Goal: Task Accomplishment & Management: Use online tool/utility

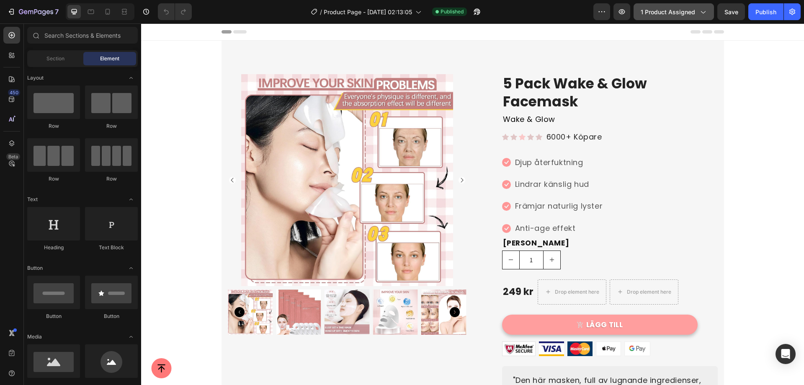
click at [654, 10] on span "1 product assigned" at bounding box center [668, 12] width 54 height 9
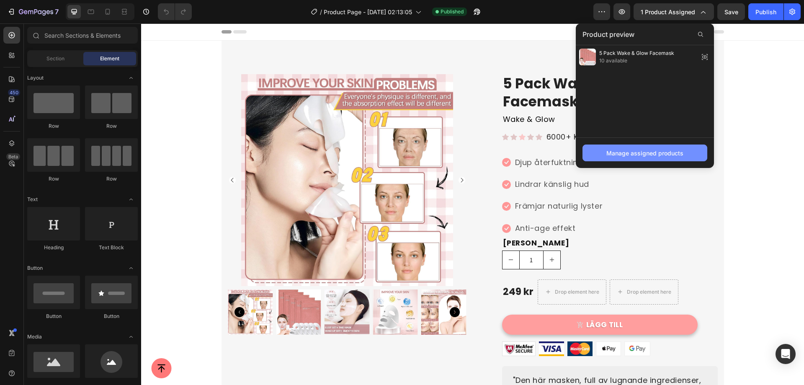
click at [625, 153] on div "Manage assigned products" at bounding box center [644, 153] width 77 height 9
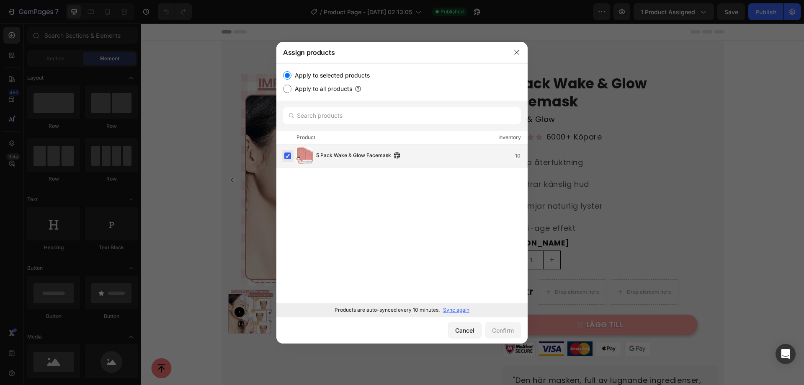
click at [289, 155] on label at bounding box center [287, 155] width 7 height 7
click at [445, 309] on p "Sync again" at bounding box center [456, 310] width 26 height 8
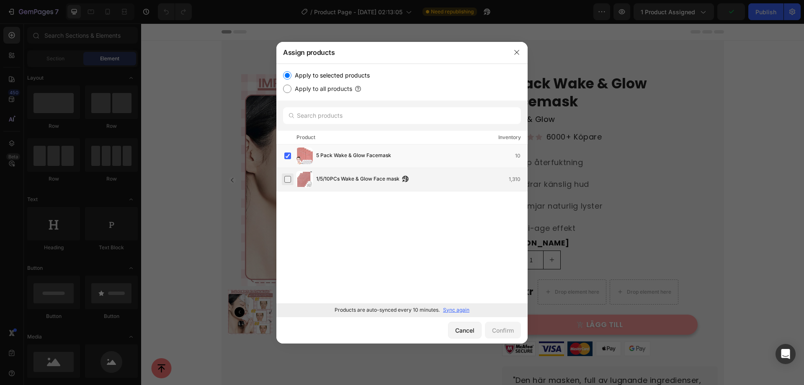
click at [286, 180] on label at bounding box center [287, 179] width 7 height 7
click at [287, 157] on label at bounding box center [287, 155] width 7 height 7
click at [512, 332] on div "Confirm" at bounding box center [503, 330] width 22 height 9
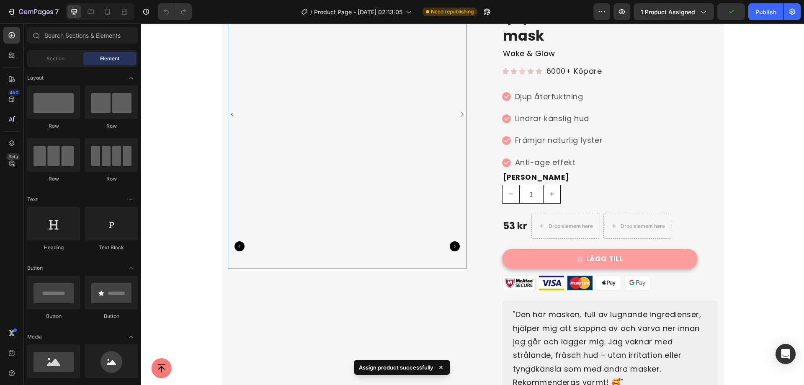
scroll to position [84, 0]
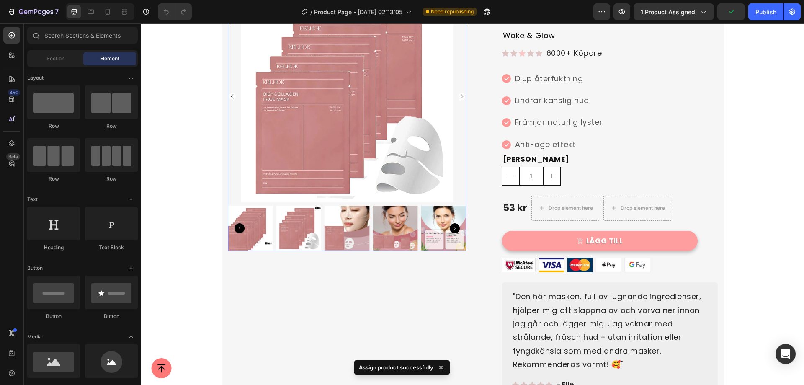
click at [375, 232] on img at bounding box center [395, 228] width 45 height 45
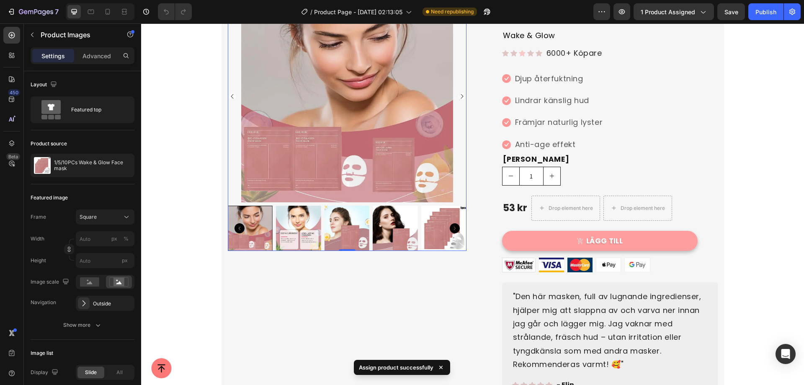
click at [450, 226] on icon "Carousel Next Arrow" at bounding box center [455, 228] width 10 height 10
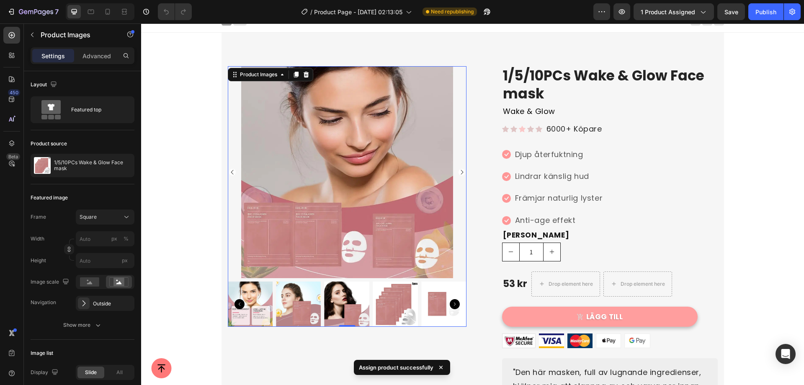
scroll to position [0, 0]
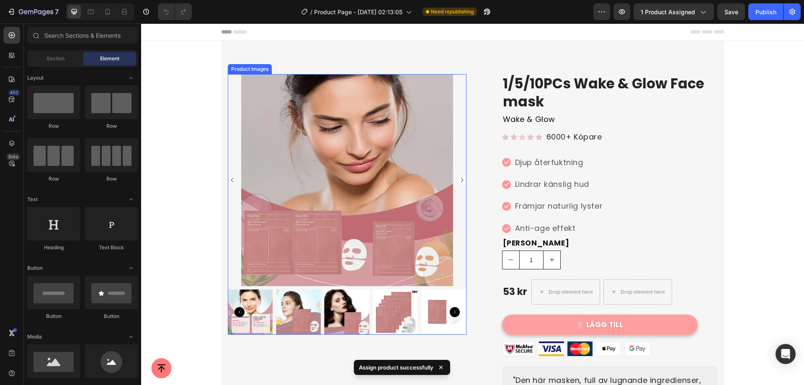
click at [450, 312] on icon "Carousel Next Arrow" at bounding box center [455, 312] width 10 height 10
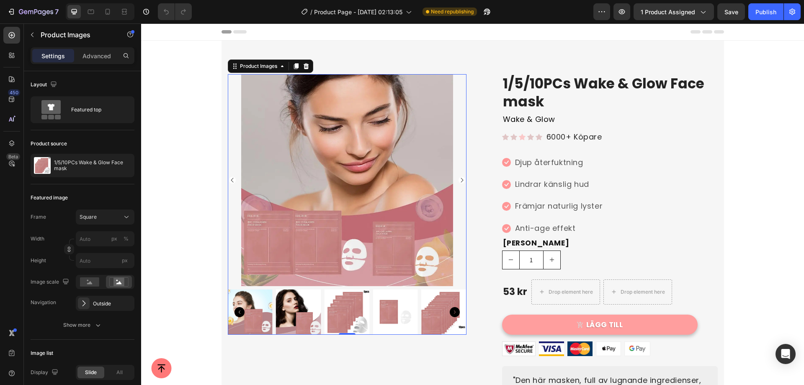
click at [453, 310] on icon "Carousel Next Arrow" at bounding box center [455, 312] width 10 height 10
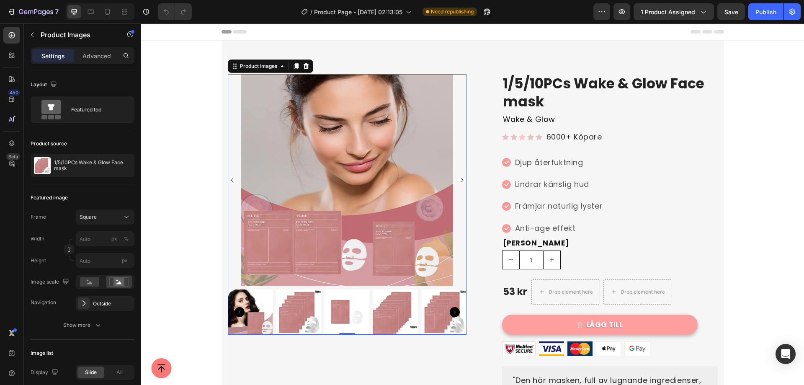
click at [450, 312] on icon "Carousel Next Arrow" at bounding box center [455, 312] width 10 height 10
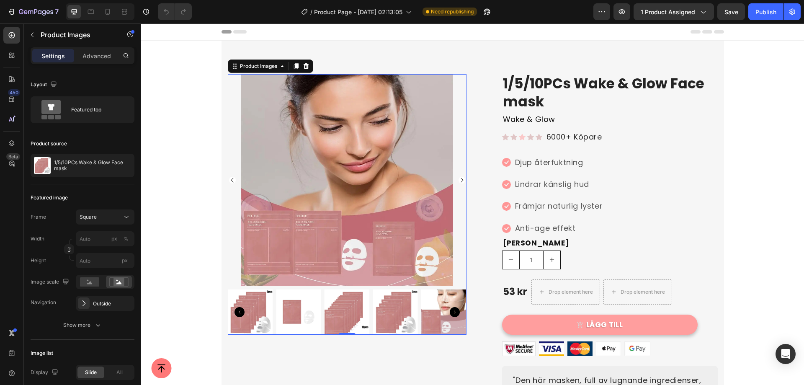
click at [386, 311] on img at bounding box center [395, 311] width 45 height 45
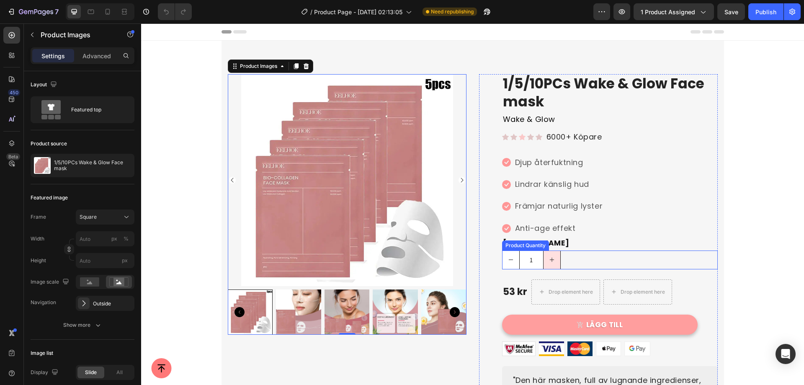
click at [551, 259] on button "increment" at bounding box center [552, 260] width 17 height 18
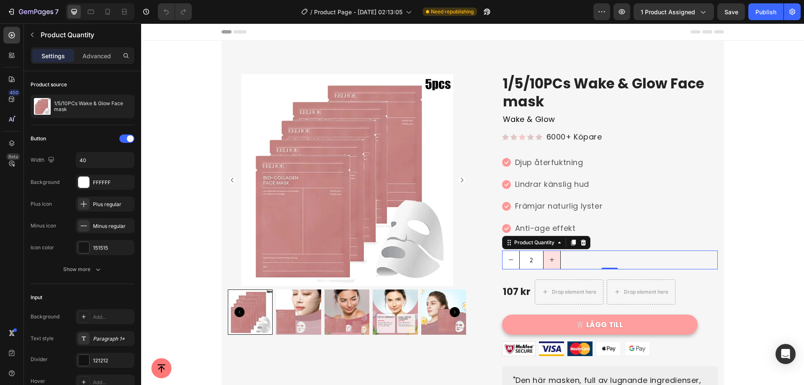
click at [551, 259] on button "increment" at bounding box center [552, 260] width 17 height 18
click at [514, 258] on button "decrement" at bounding box center [510, 260] width 17 height 18
click at [551, 264] on button "increment" at bounding box center [552, 260] width 17 height 18
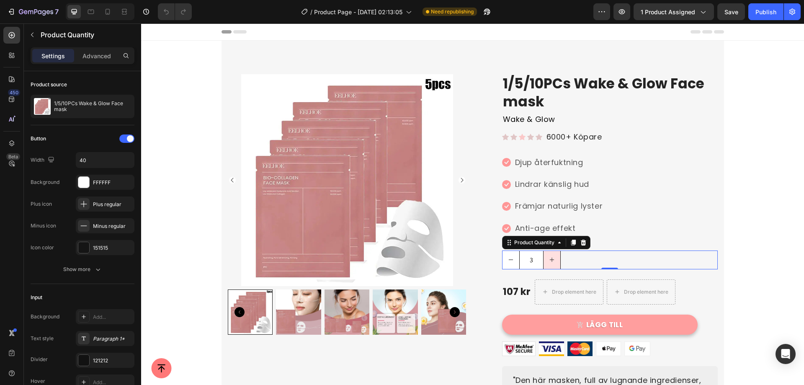
click at [551, 264] on button "increment" at bounding box center [552, 260] width 17 height 18
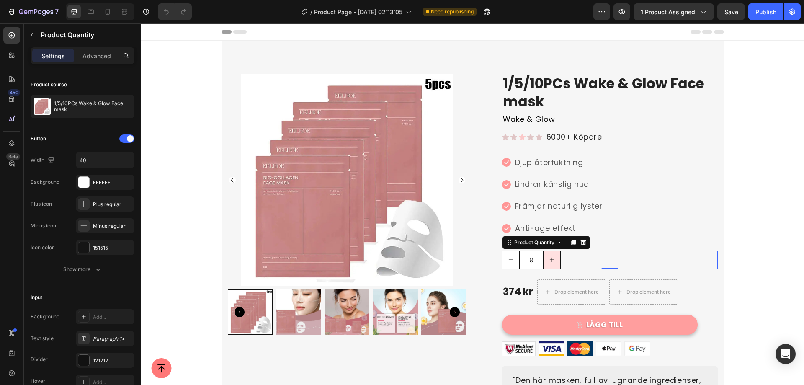
click at [552, 263] on button "increment" at bounding box center [552, 260] width 17 height 18
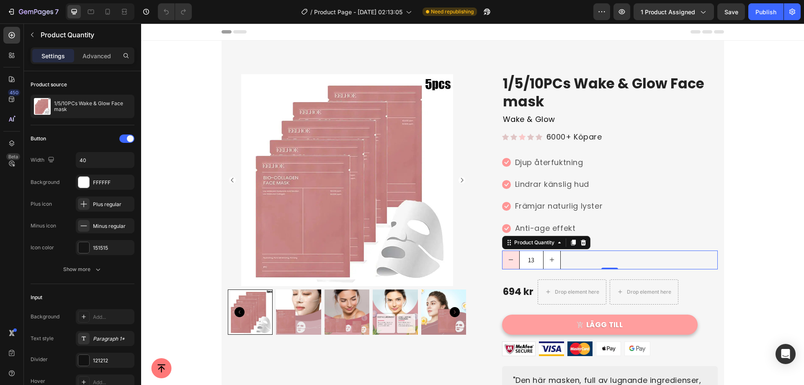
click at [515, 260] on button "decrement" at bounding box center [510, 260] width 17 height 18
click at [502, 257] on button "decrement" at bounding box center [510, 260] width 17 height 18
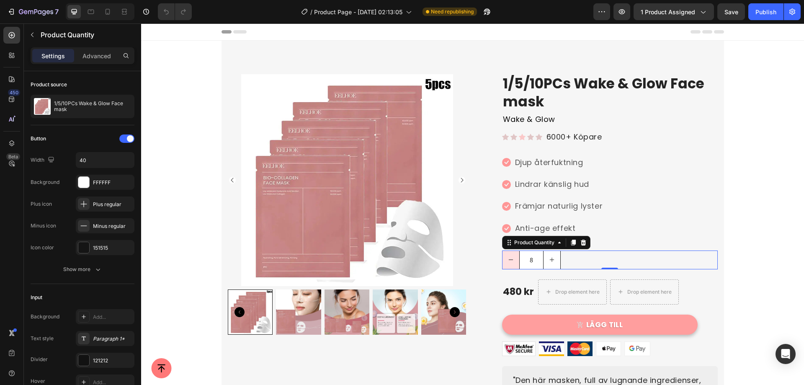
click at [502, 257] on button "decrement" at bounding box center [510, 260] width 17 height 18
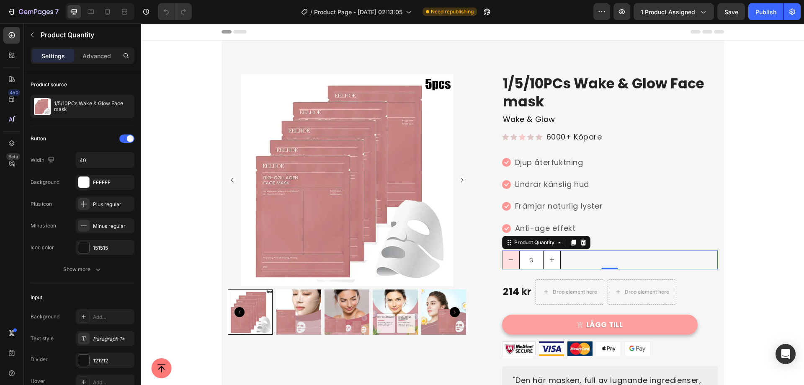
click at [502, 257] on button "decrement" at bounding box center [510, 260] width 17 height 18
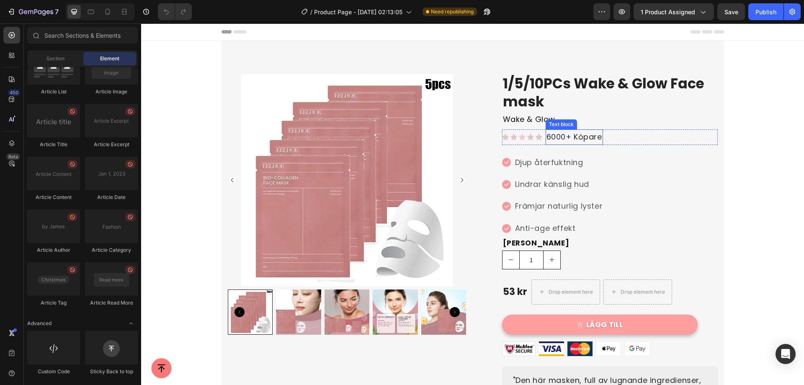
click at [594, 137] on p "6000+ Köpare" at bounding box center [574, 136] width 56 height 13
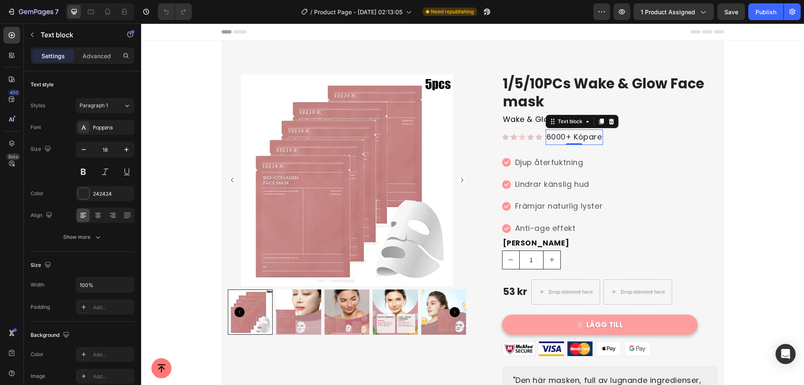
click at [596, 138] on p "6000+ Köpare" at bounding box center [574, 136] width 56 height 13
click at [598, 138] on p "6000+ Köpare" at bounding box center [574, 136] width 56 height 13
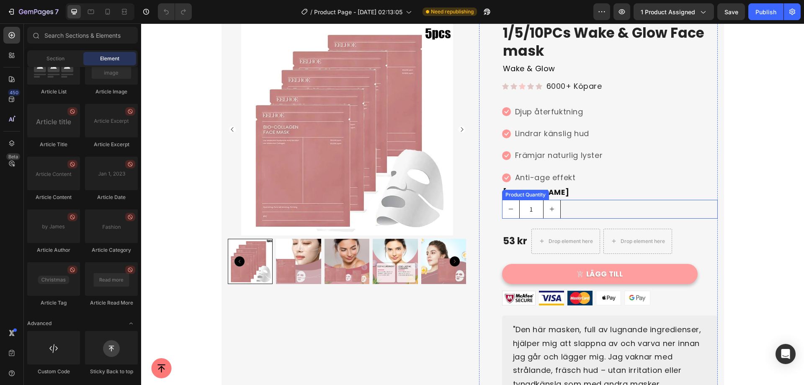
scroll to position [42, 0]
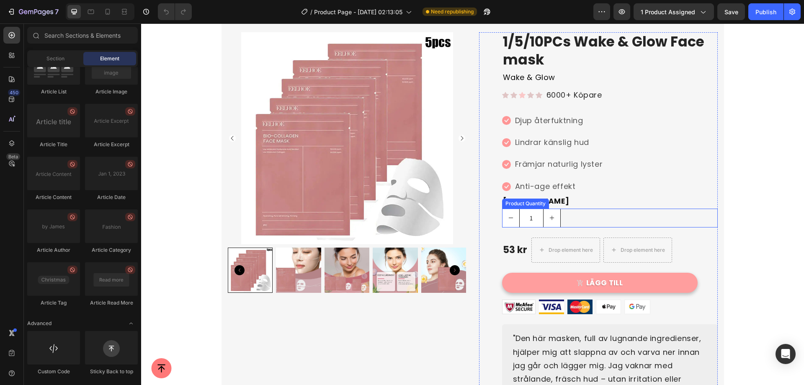
click at [557, 219] on div "1" at bounding box center [531, 218] width 59 height 19
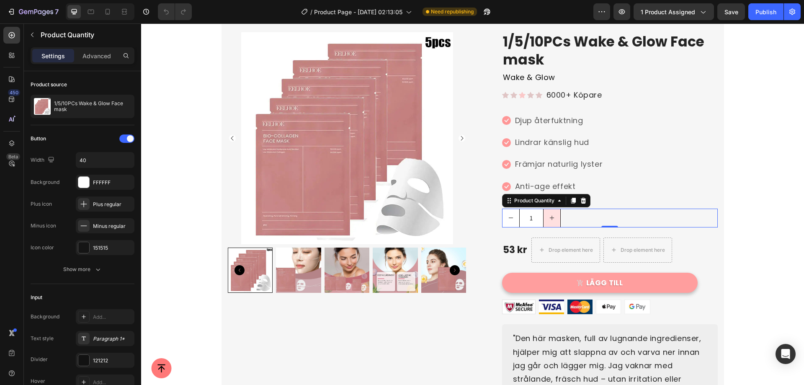
click at [553, 220] on button "increment" at bounding box center [552, 218] width 17 height 18
click at [552, 219] on button "increment" at bounding box center [552, 218] width 17 height 18
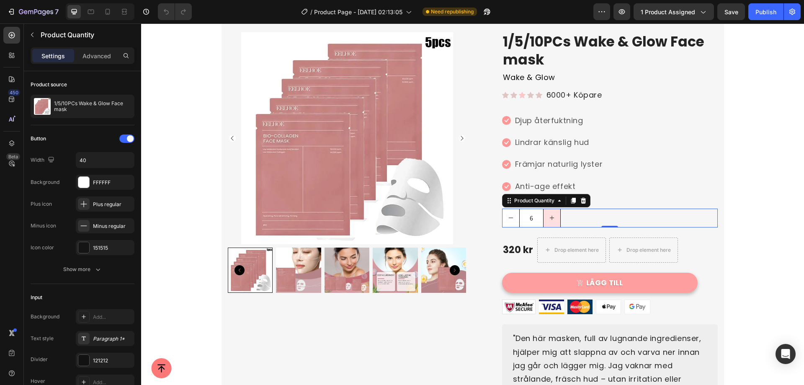
click at [553, 218] on button "increment" at bounding box center [552, 218] width 17 height 18
click at [553, 217] on button "increment" at bounding box center [552, 218] width 17 height 18
click at [552, 216] on button "increment" at bounding box center [552, 218] width 17 height 18
drag, startPoint x: 552, startPoint y: 216, endPoint x: 548, endPoint y: 219, distance: 4.3
click at [551, 217] on button "increment" at bounding box center [552, 218] width 17 height 18
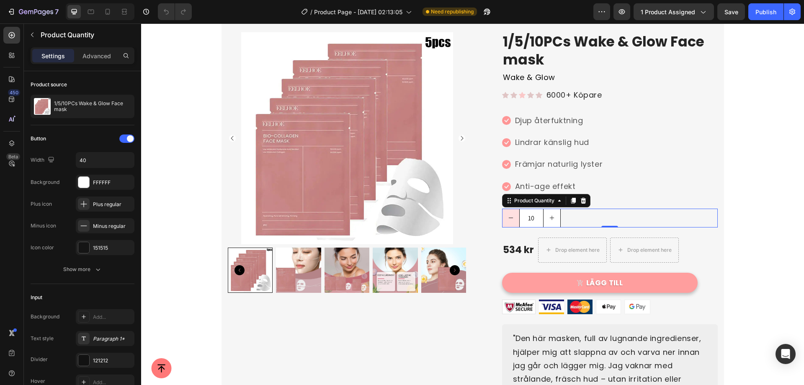
click at [513, 219] on button "decrement" at bounding box center [510, 218] width 17 height 18
click at [510, 218] on button "decrement" at bounding box center [510, 218] width 17 height 18
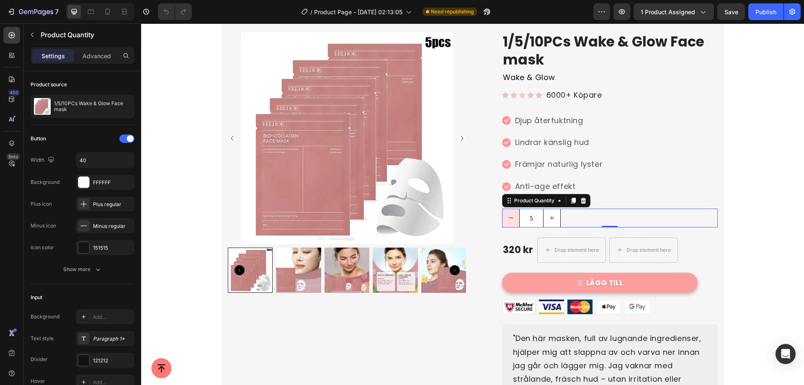
click at [510, 217] on button "decrement" at bounding box center [510, 218] width 17 height 18
drag, startPoint x: 510, startPoint y: 217, endPoint x: 523, endPoint y: 230, distance: 17.8
click at [510, 217] on button "decrement" at bounding box center [510, 218] width 17 height 18
click at [503, 215] on button "decrement" at bounding box center [510, 218] width 17 height 18
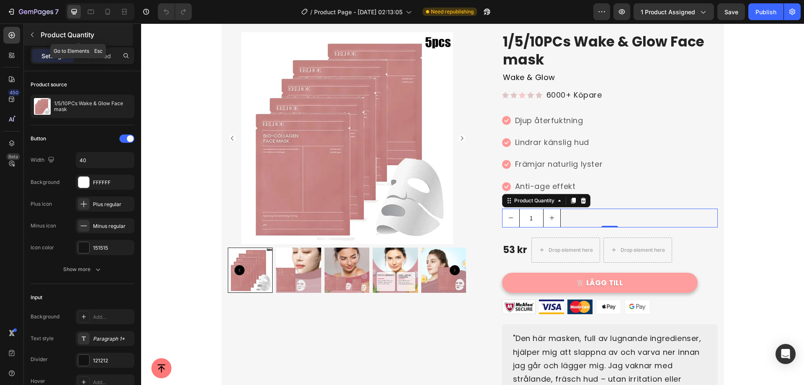
click at [37, 33] on button "button" at bounding box center [32, 34] width 13 height 13
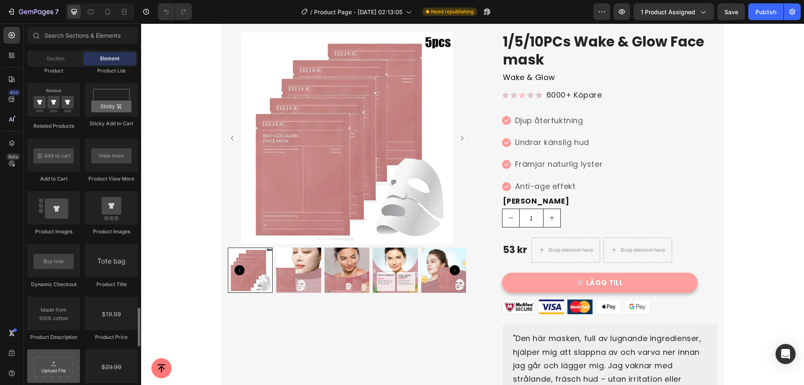
scroll to position [1258, 0]
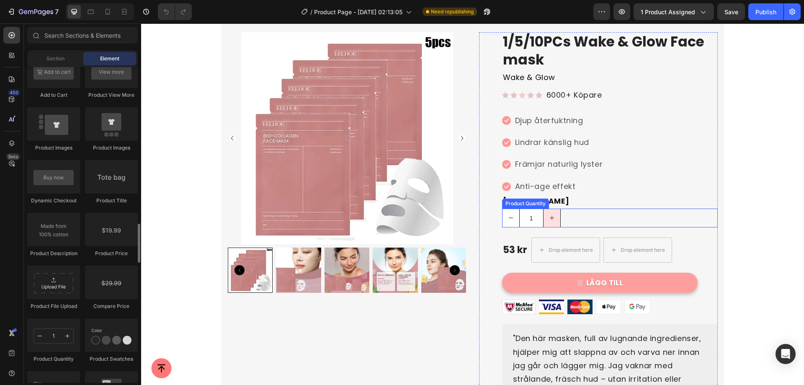
click at [556, 218] on button "increment" at bounding box center [552, 218] width 17 height 18
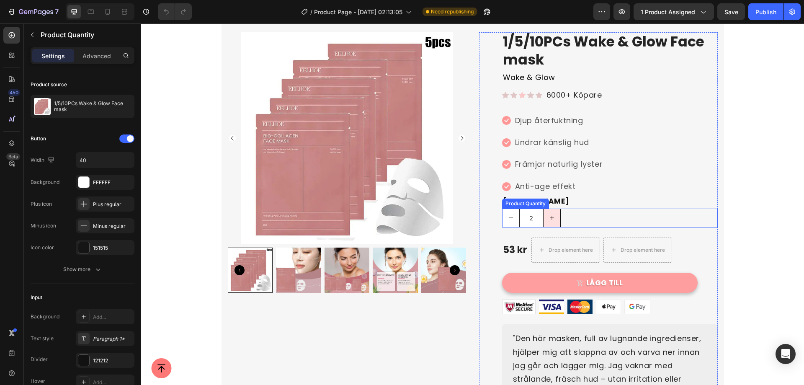
click at [555, 217] on button "increment" at bounding box center [552, 218] width 17 height 18
drag, startPoint x: 555, startPoint y: 217, endPoint x: 516, endPoint y: 216, distance: 39.4
click at [551, 216] on button "increment" at bounding box center [552, 218] width 17 height 18
click at [519, 216] on input "4" at bounding box center [531, 218] width 24 height 18
click at [510, 216] on button "decrement" at bounding box center [510, 218] width 17 height 18
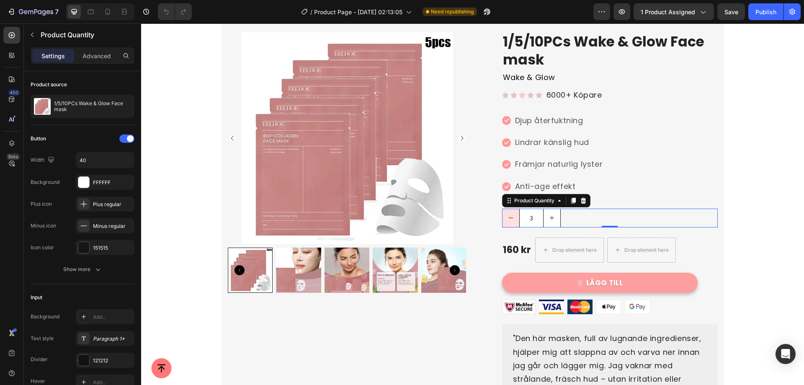
click at [510, 216] on button "decrement" at bounding box center [510, 218] width 17 height 18
click at [510, 216] on icon "decrement" at bounding box center [511, 218] width 6 height 6
type input "1"
drag, startPoint x: 510, startPoint y: 216, endPoint x: 532, endPoint y: 220, distance: 22.5
click at [509, 216] on icon "decrement" at bounding box center [511, 218] width 6 height 6
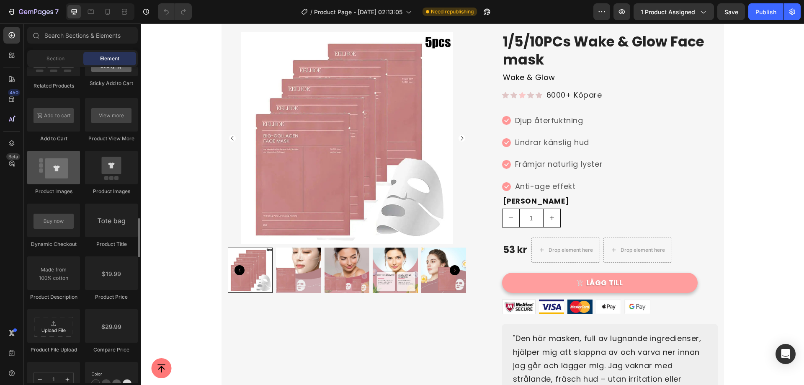
scroll to position [1256, 0]
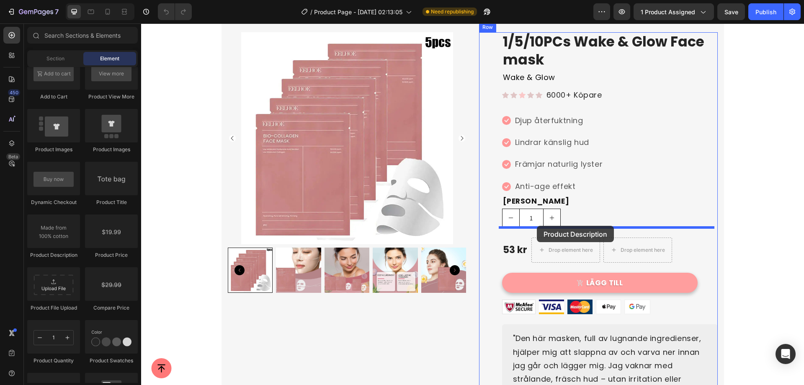
drag, startPoint x: 188, startPoint y: 257, endPoint x: 537, endPoint y: 226, distance: 349.8
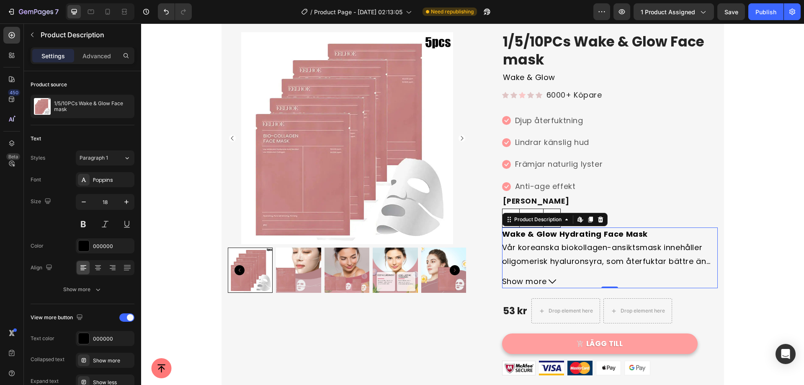
click at [538, 283] on span "Show more" at bounding box center [524, 281] width 45 height 13
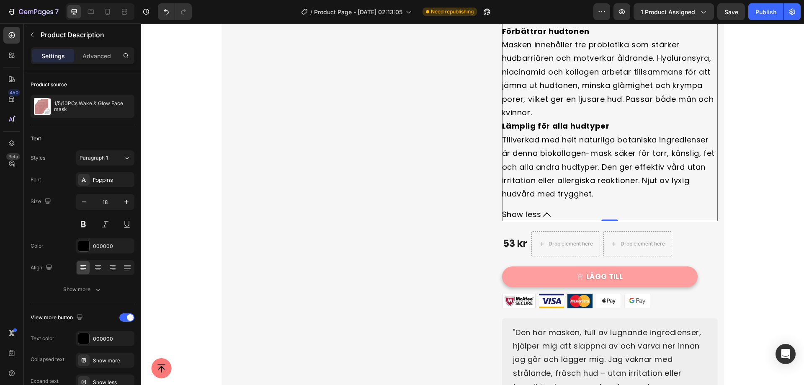
click at [526, 212] on span "Show less" at bounding box center [521, 214] width 39 height 13
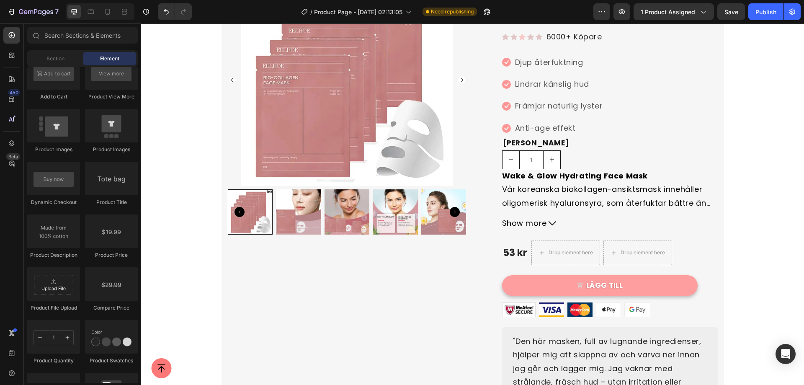
scroll to position [84, 0]
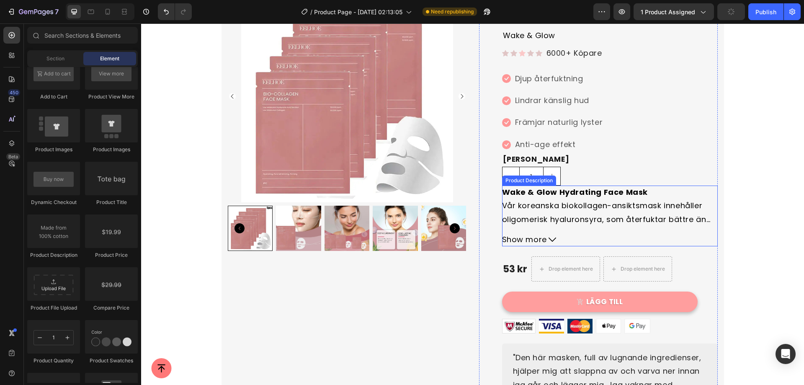
click at [590, 191] on strong "Wake & Glow Hydrating Face Mask" at bounding box center [575, 192] width 146 height 10
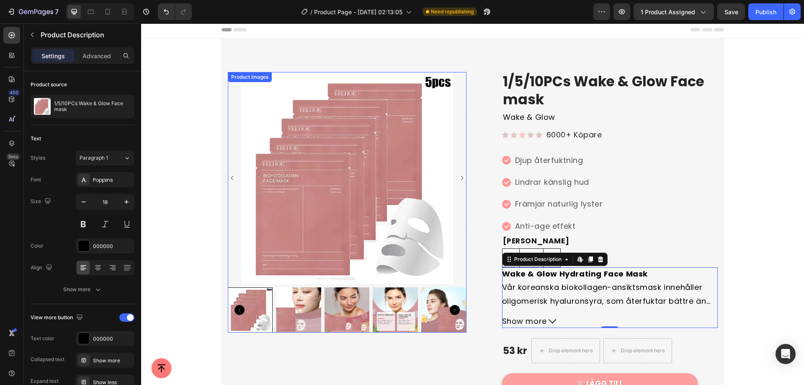
scroll to position [0, 0]
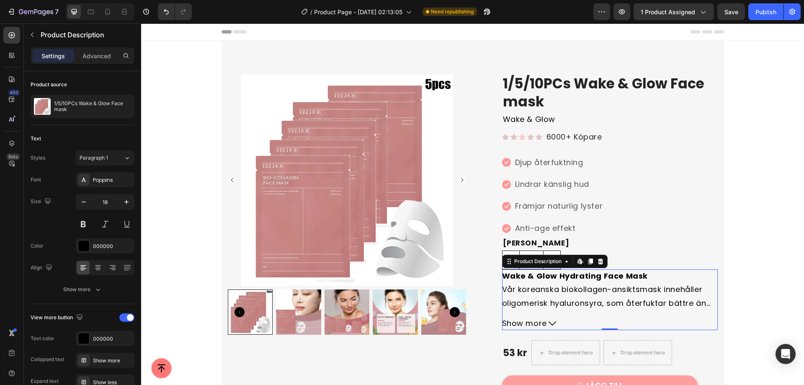
drag, startPoint x: 600, startPoint y: 262, endPoint x: 615, endPoint y: 263, distance: 14.7
click at [601, 262] on icon at bounding box center [600, 261] width 7 height 7
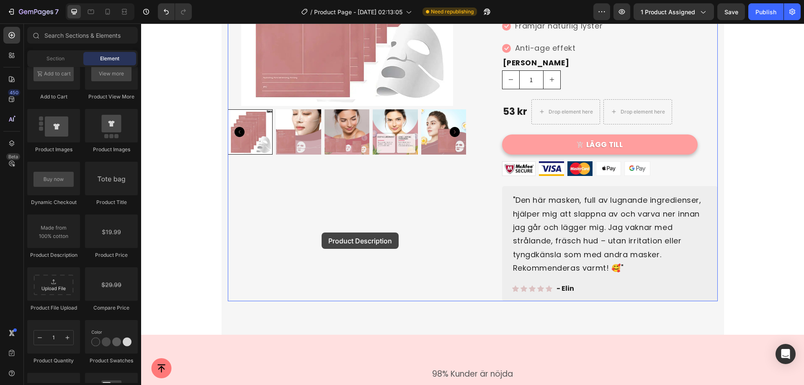
scroll to position [214, 0]
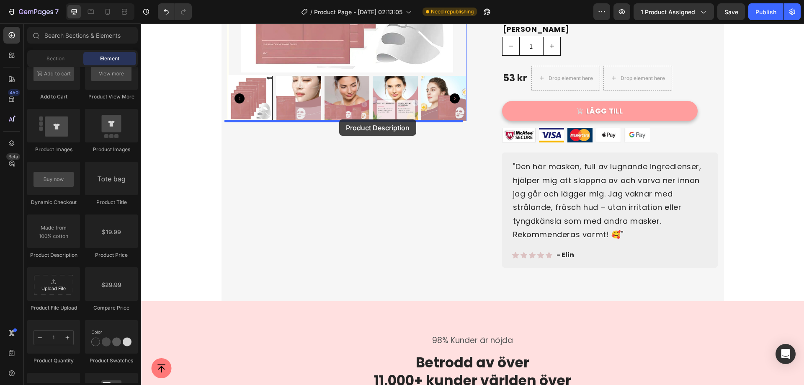
drag, startPoint x: 175, startPoint y: 249, endPoint x: 339, endPoint y: 119, distance: 208.7
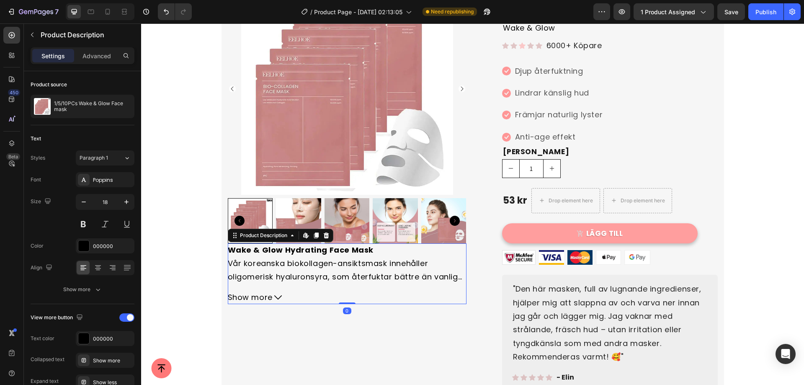
scroll to position [88, 0]
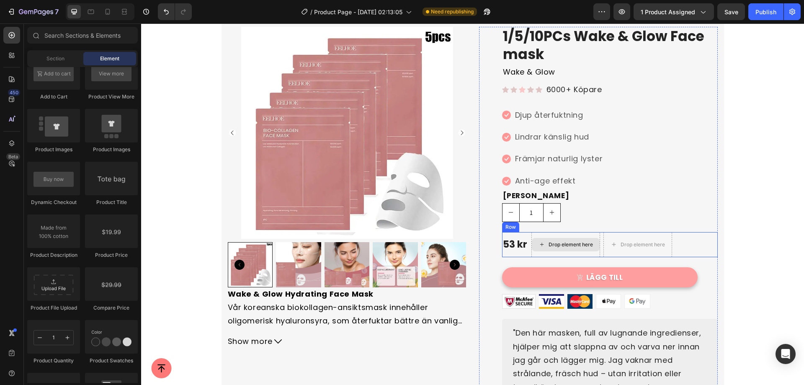
scroll to position [46, 0]
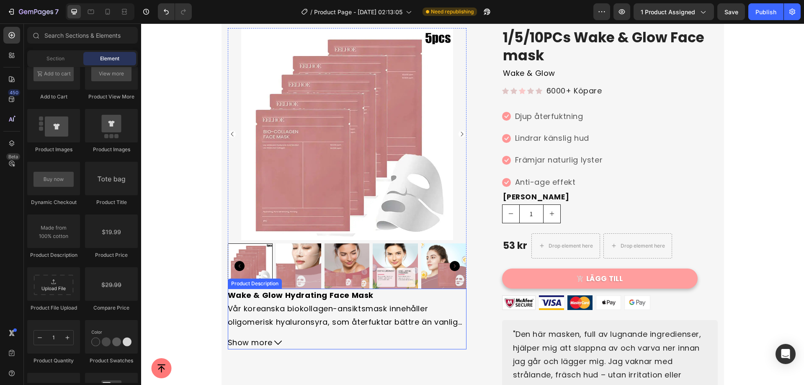
click at [245, 341] on span "Show more" at bounding box center [250, 342] width 45 height 13
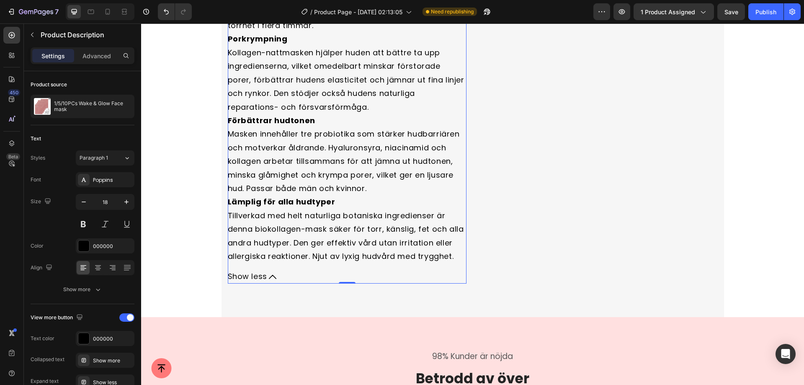
click at [248, 279] on span "Show less" at bounding box center [247, 276] width 39 height 13
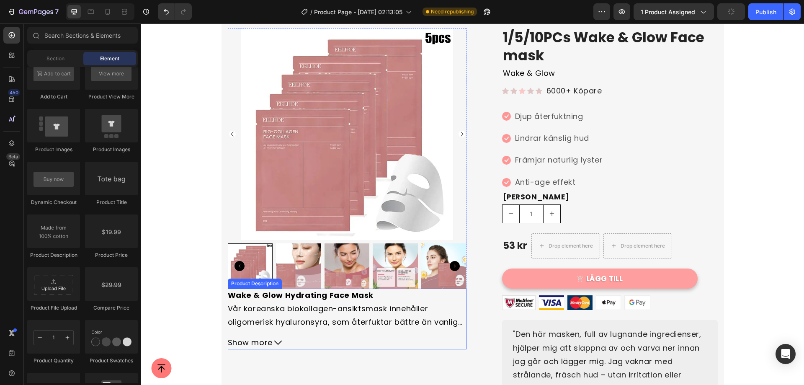
click at [256, 343] on span "Show more" at bounding box center [250, 342] width 45 height 13
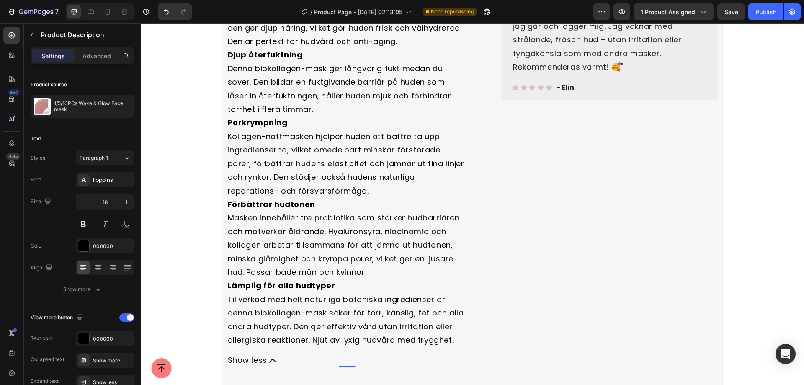
scroll to position [507, 0]
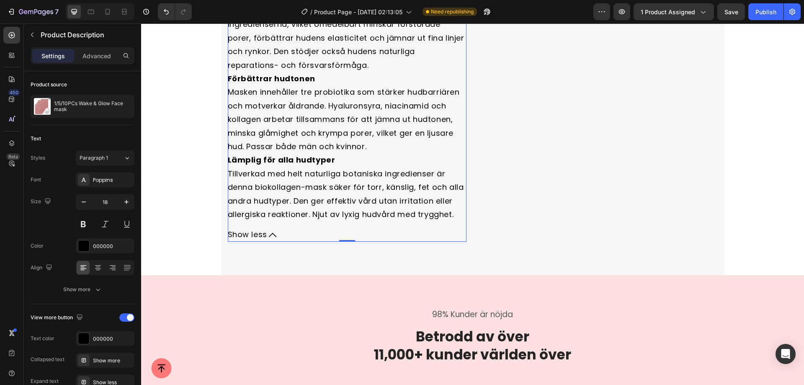
click at [269, 235] on icon at bounding box center [273, 235] width 8 height 8
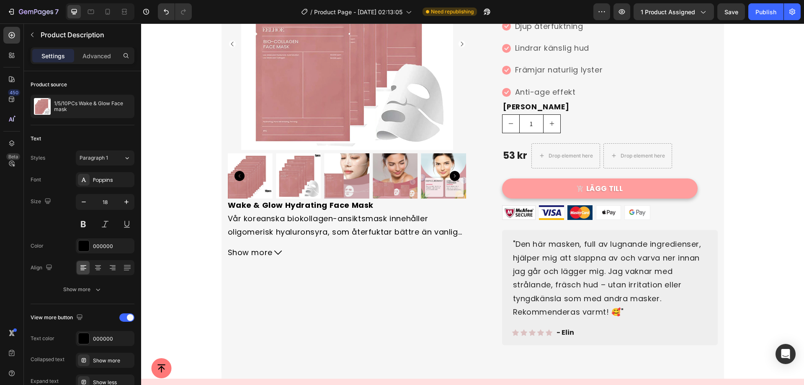
scroll to position [130, 0]
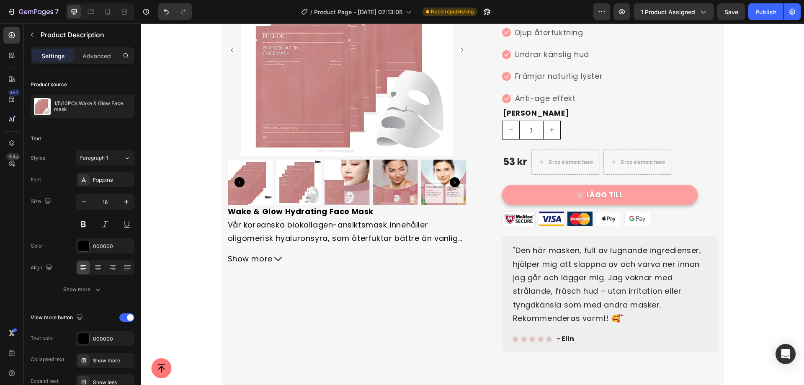
click at [265, 260] on span "Show more" at bounding box center [250, 258] width 45 height 13
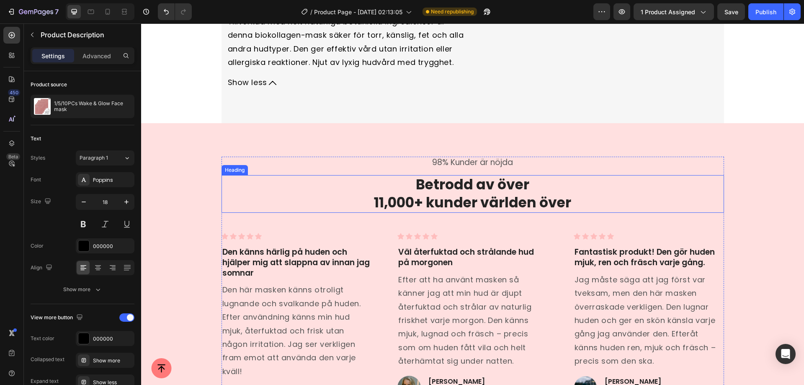
scroll to position [632, 0]
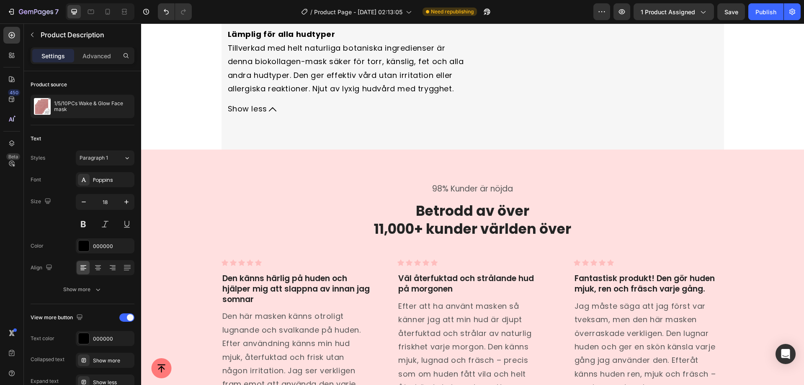
click at [263, 110] on span "Show less" at bounding box center [247, 108] width 39 height 13
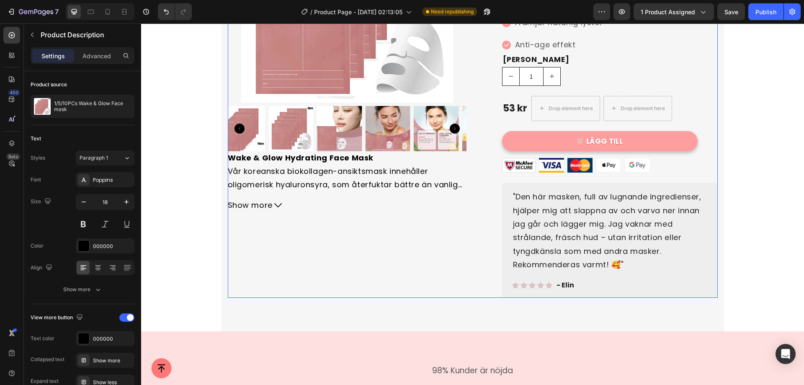
scroll to position [172, 0]
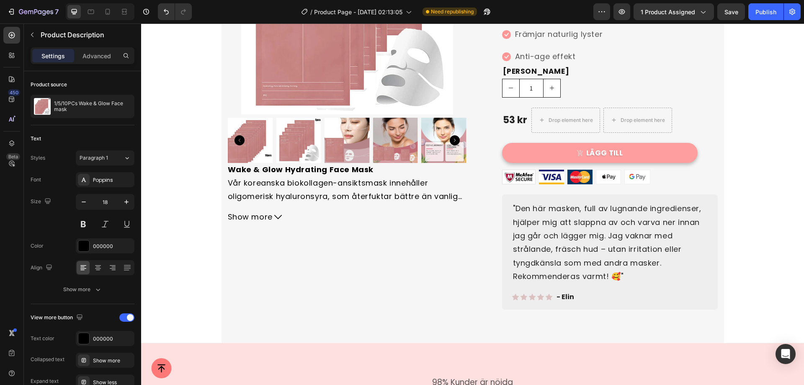
click at [307, 216] on button "Show more" at bounding box center [347, 216] width 239 height 13
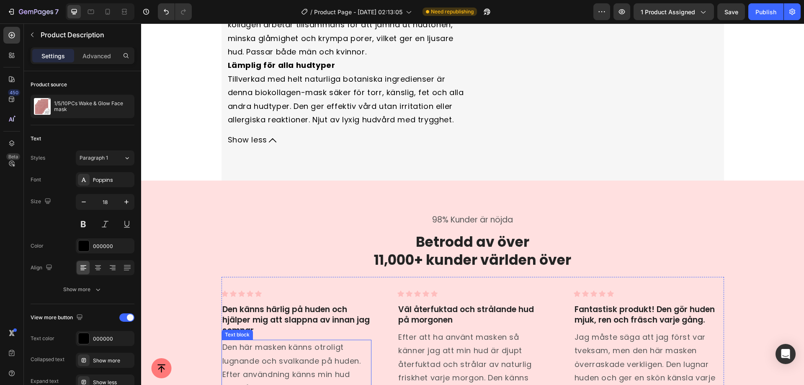
scroll to position [590, 0]
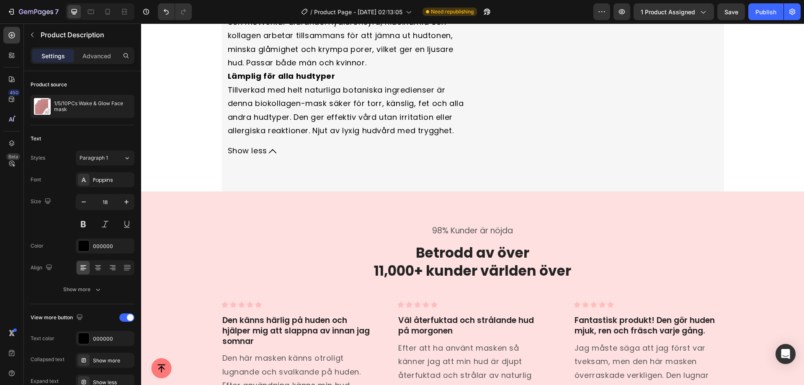
click at [254, 151] on span "Show less" at bounding box center [247, 150] width 39 height 13
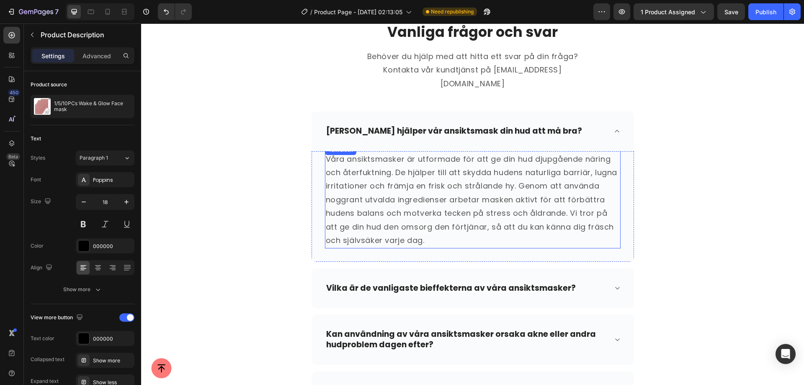
scroll to position [1051, 0]
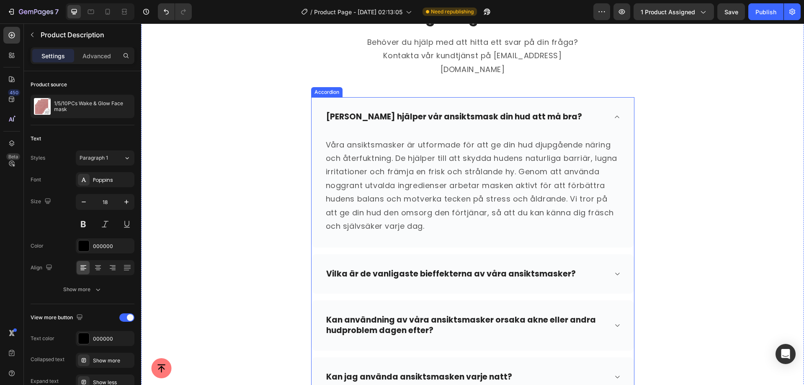
click at [615, 113] on icon at bounding box center [617, 116] width 6 height 7
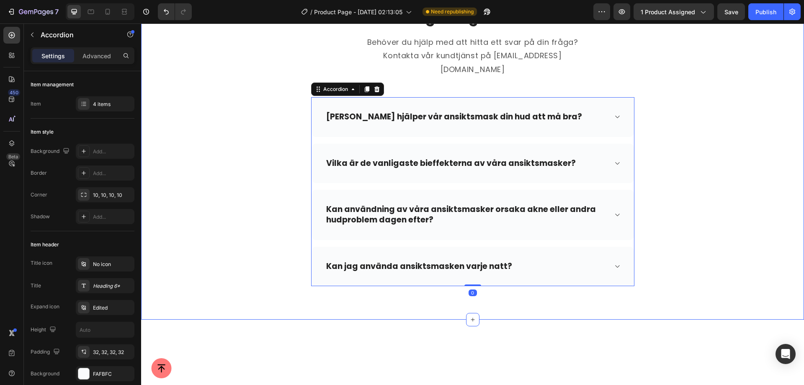
click at [697, 153] on div "Vanliga frågor och svar Heading Behöver du hjälp med att hitta ett svar på din …" at bounding box center [472, 147] width 650 height 278
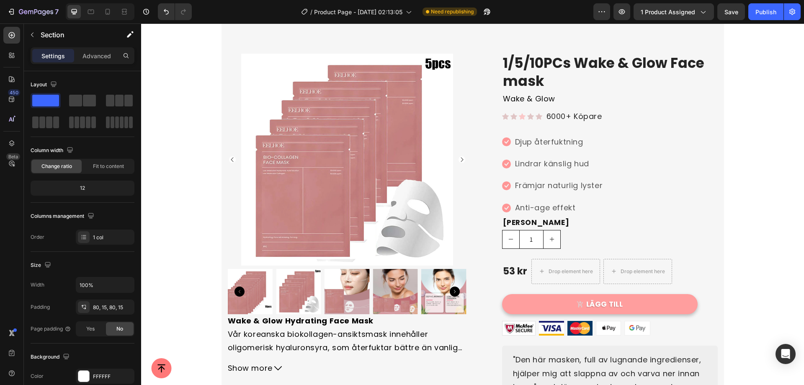
scroll to position [0, 0]
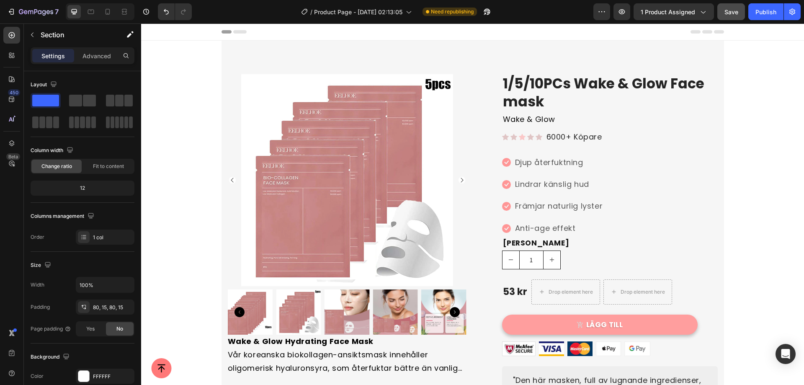
click at [729, 15] on span "Save" at bounding box center [731, 11] width 14 height 7
click at [760, 14] on div "Publish" at bounding box center [765, 12] width 21 height 9
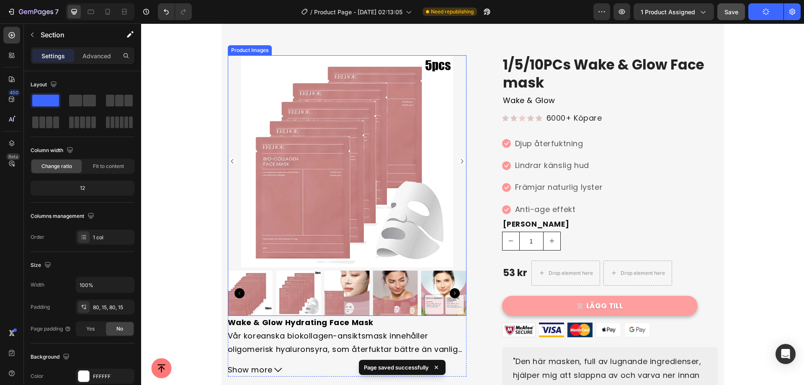
scroll to position [84, 0]
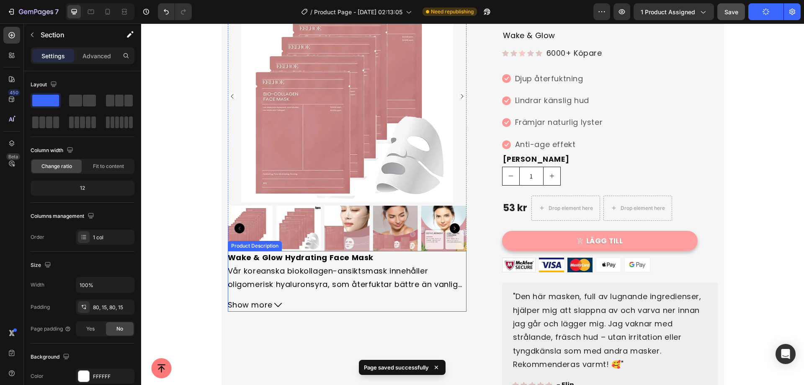
click at [309, 268] on p "Wake & Glow Hydrating Face Mask Vår koreanska biokollagen-ansiktsmask innehålle…" at bounding box center [345, 298] width 234 height 92
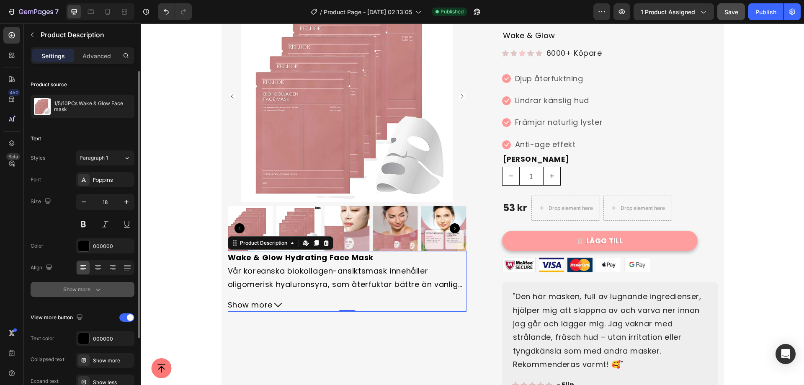
scroll to position [42, 0]
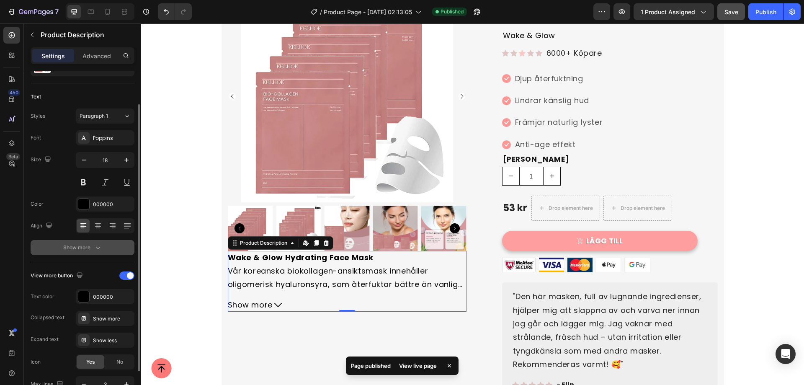
click at [88, 247] on div "Show more" at bounding box center [82, 247] width 39 height 8
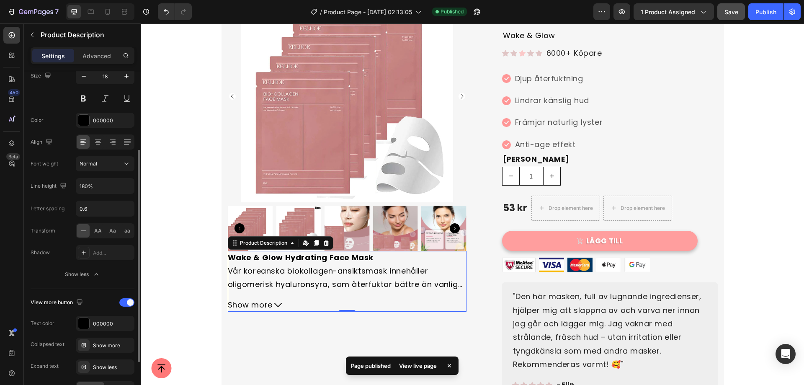
scroll to position [167, 0]
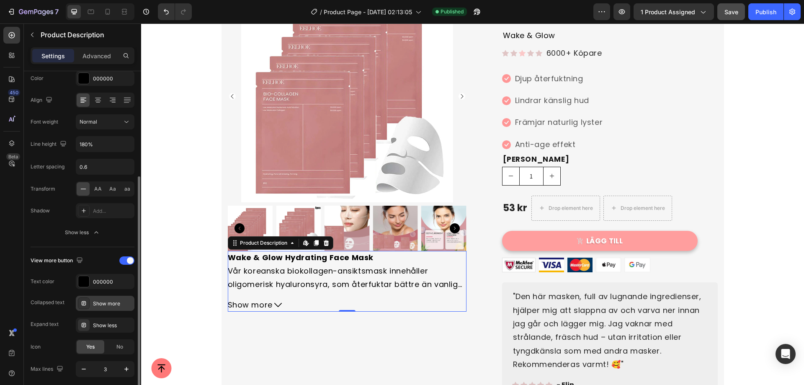
click at [102, 303] on div "Show more" at bounding box center [112, 304] width 39 height 8
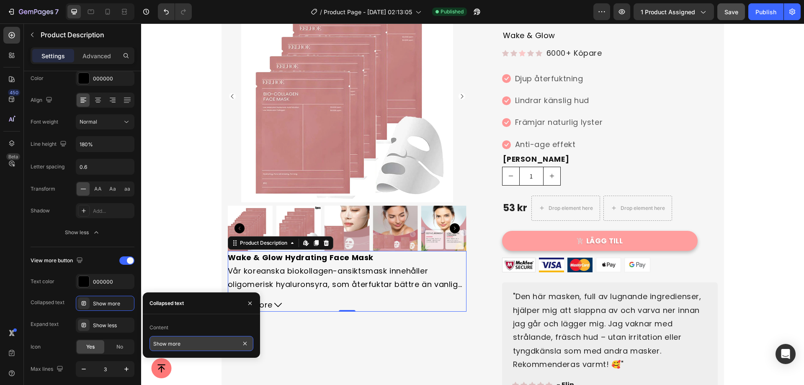
click at [207, 340] on input "Show more" at bounding box center [201, 343] width 104 height 15
type input "Visa mer"
drag, startPoint x: 210, startPoint y: 327, endPoint x: 245, endPoint y: 337, distance: 36.5
click at [210, 327] on div "Content" at bounding box center [201, 327] width 104 height 13
click at [305, 344] on div "Product Images Wake & Glow Hydrating Face Mask Vår koreanska biokollagen-ansikt…" at bounding box center [347, 193] width 239 height 407
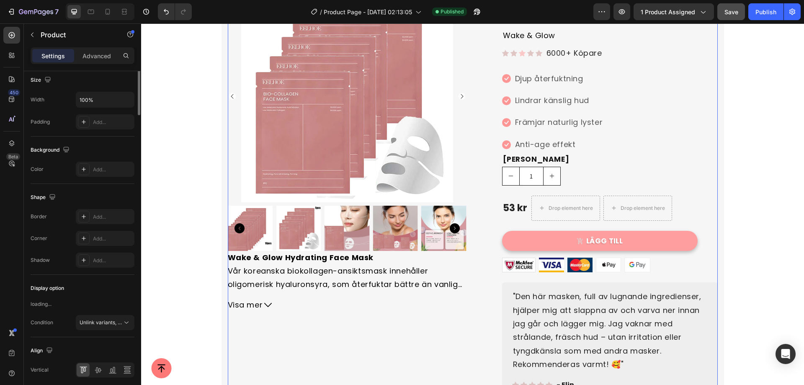
scroll to position [0, 0]
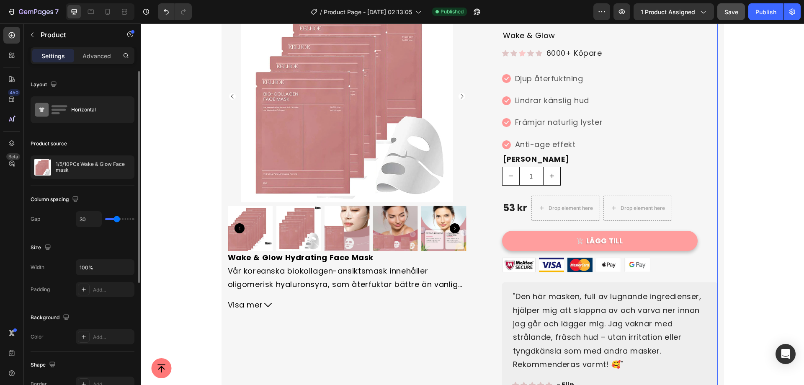
click at [250, 307] on span "Visa mer" at bounding box center [245, 304] width 35 height 13
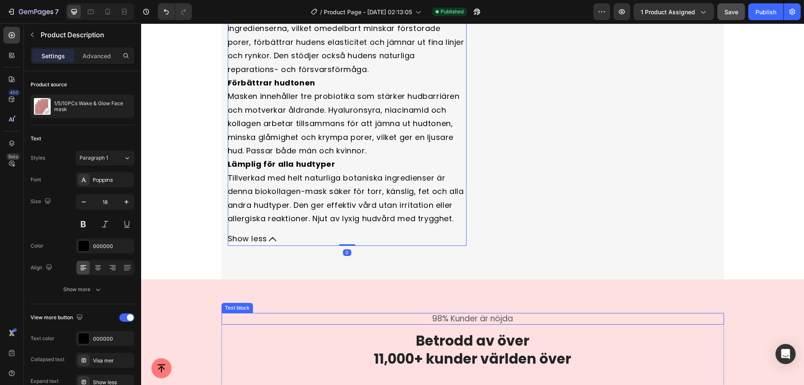
scroll to position [544, 0]
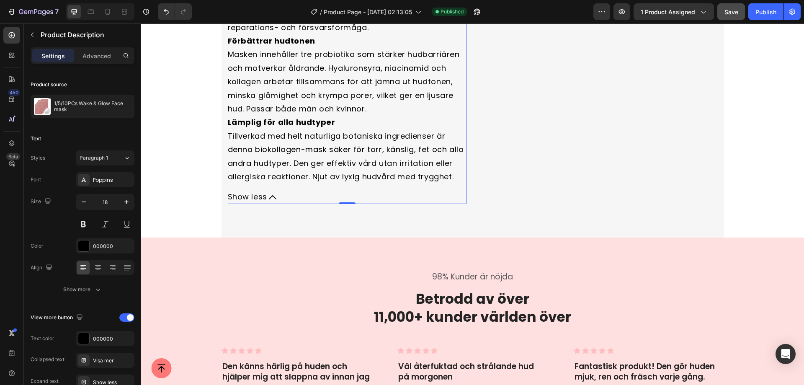
click at [301, 201] on button "Show less" at bounding box center [347, 196] width 239 height 13
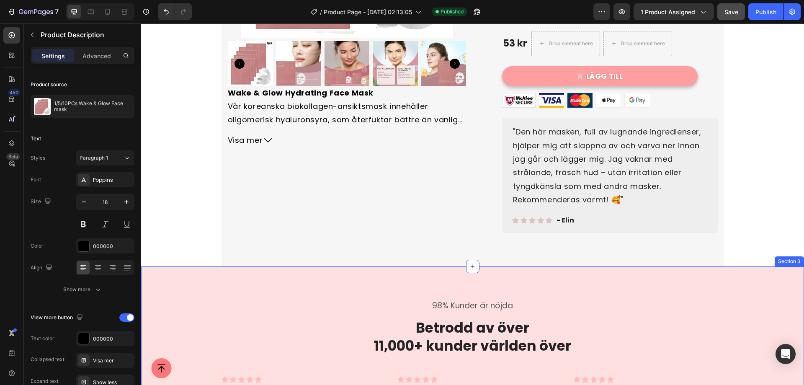
scroll to position [167, 0]
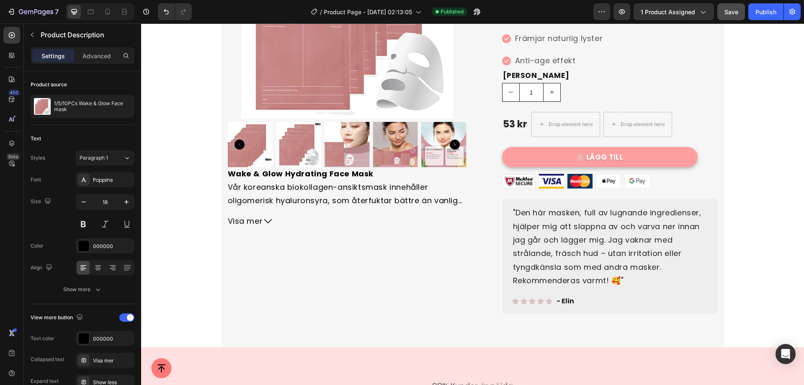
click at [249, 221] on span "Visa mer" at bounding box center [245, 220] width 35 height 13
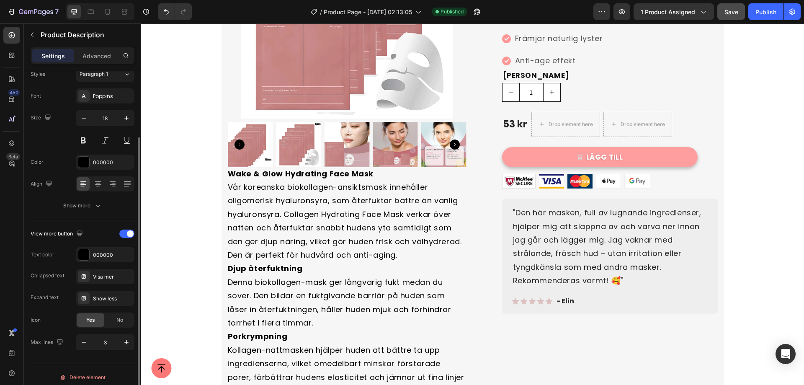
scroll to position [89, 0]
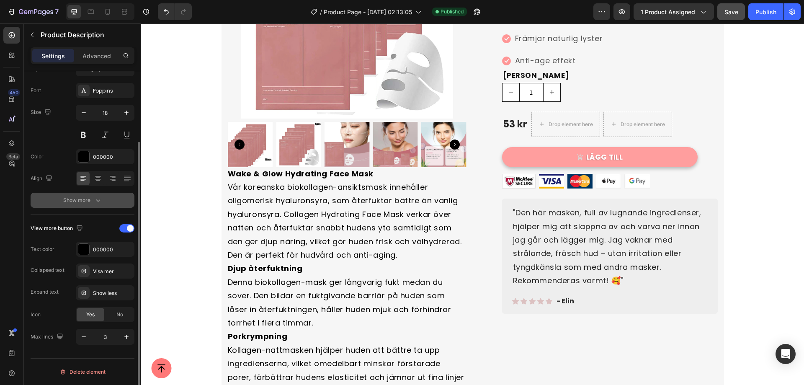
click at [93, 204] on div "Show more" at bounding box center [82, 200] width 39 height 8
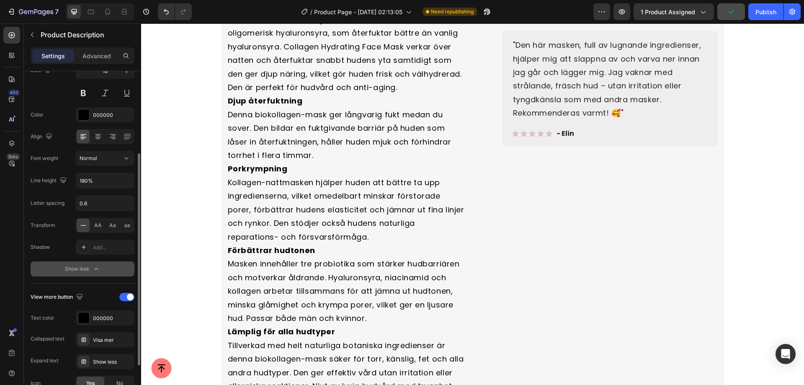
scroll to position [173, 0]
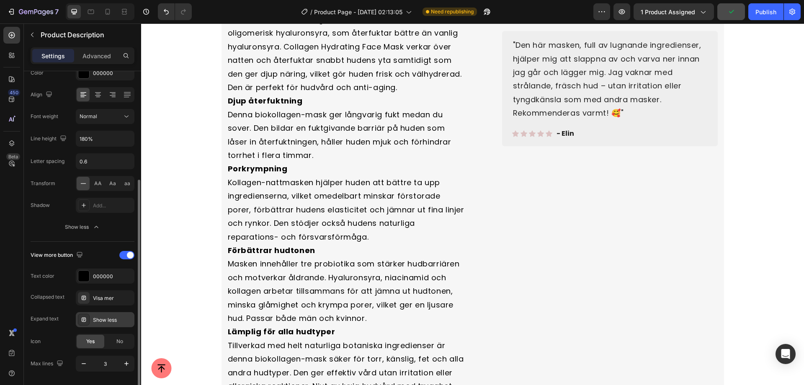
click at [113, 319] on div "Show less" at bounding box center [112, 320] width 39 height 8
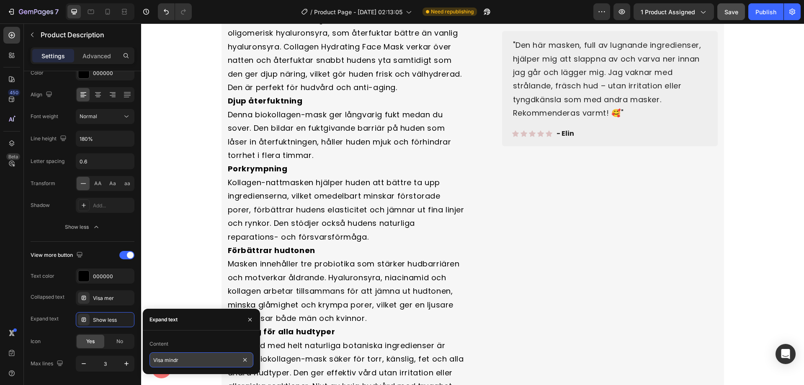
type input "Visa mindre"
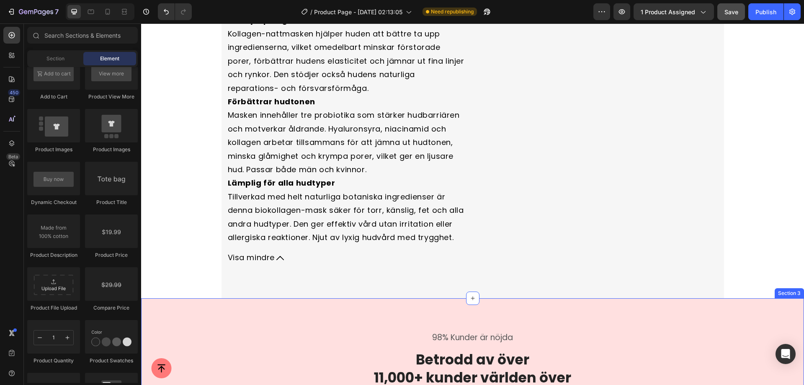
scroll to position [544, 0]
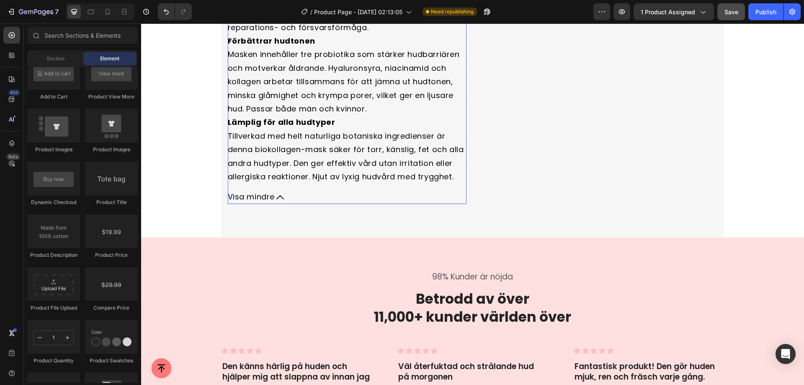
click at [265, 198] on span "Visa mindre" at bounding box center [251, 196] width 47 height 13
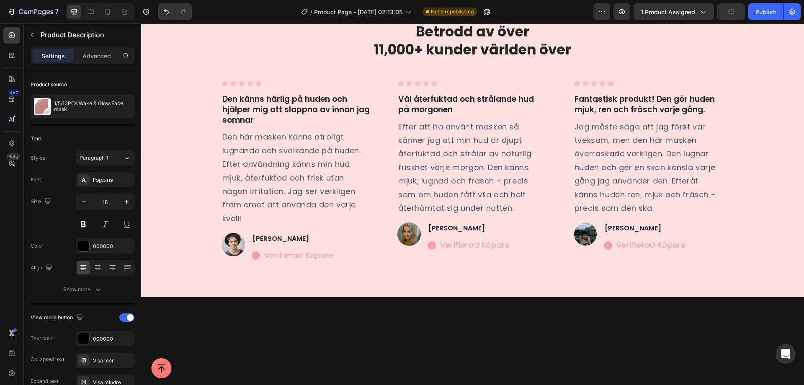
scroll to position [293, 0]
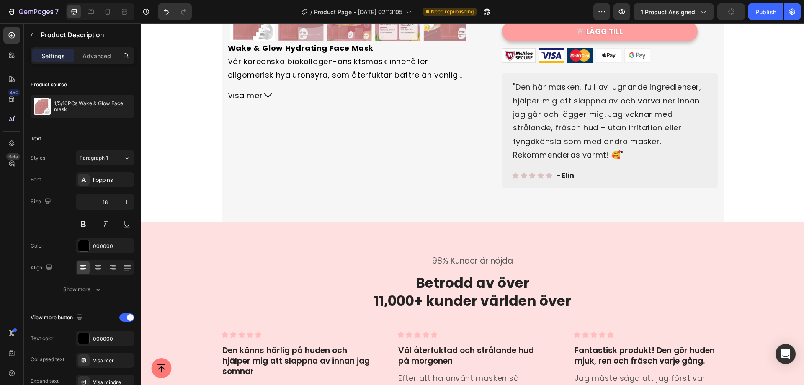
click at [726, 13] on button "button" at bounding box center [731, 11] width 28 height 17
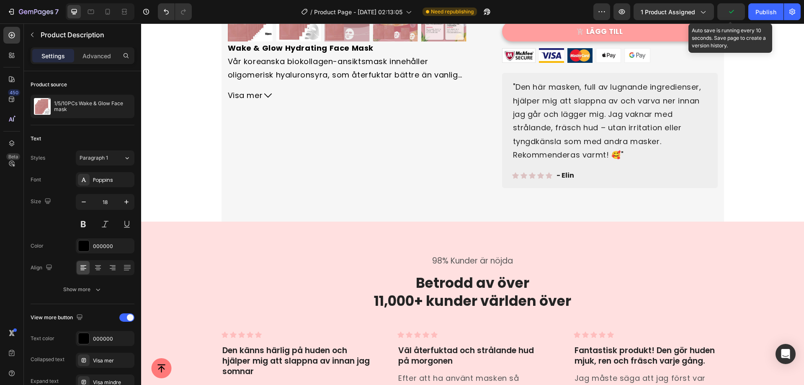
click at [732, 15] on icon "button" at bounding box center [731, 12] width 8 height 8
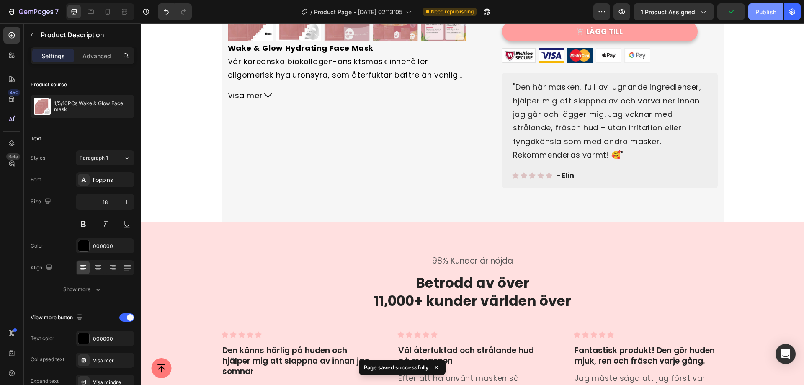
click at [755, 13] on div "Publish" at bounding box center [765, 12] width 21 height 9
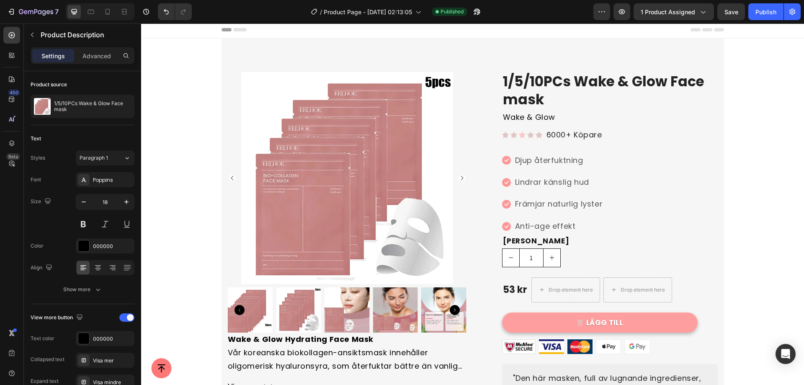
scroll to position [0, 0]
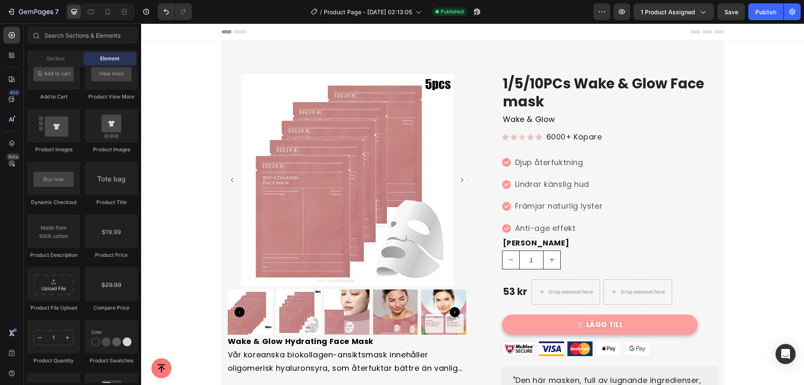
click at [239, 32] on icon at bounding box center [239, 31] width 13 height 3
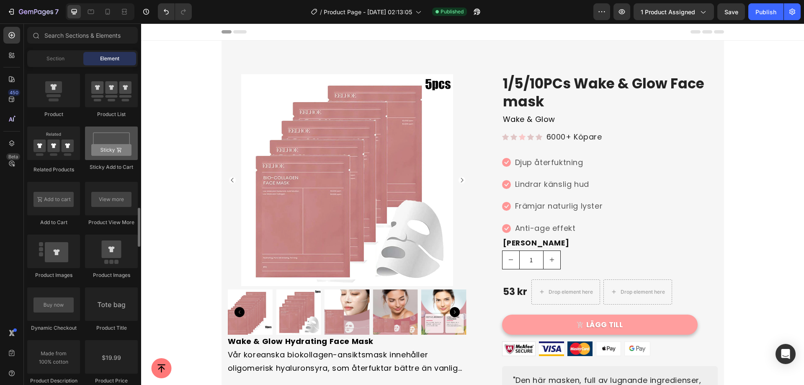
scroll to position [1089, 0]
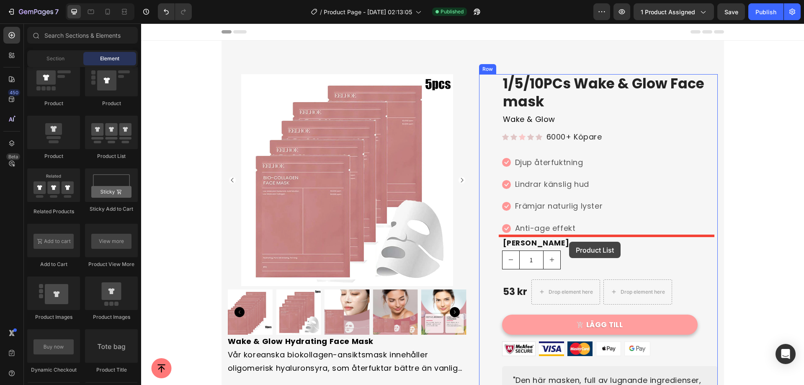
drag, startPoint x: 243, startPoint y: 152, endPoint x: 568, endPoint y: 240, distance: 337.2
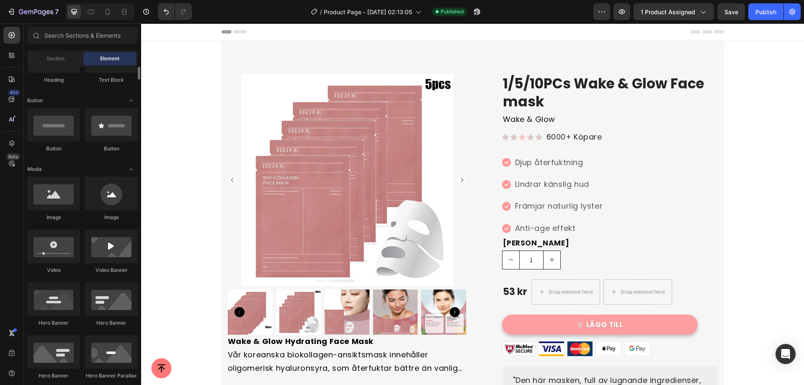
scroll to position [126, 0]
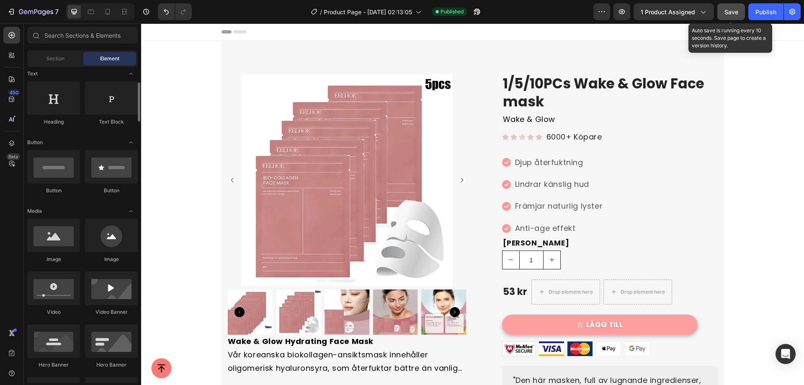
click at [729, 11] on span "Save" at bounding box center [731, 11] width 14 height 7
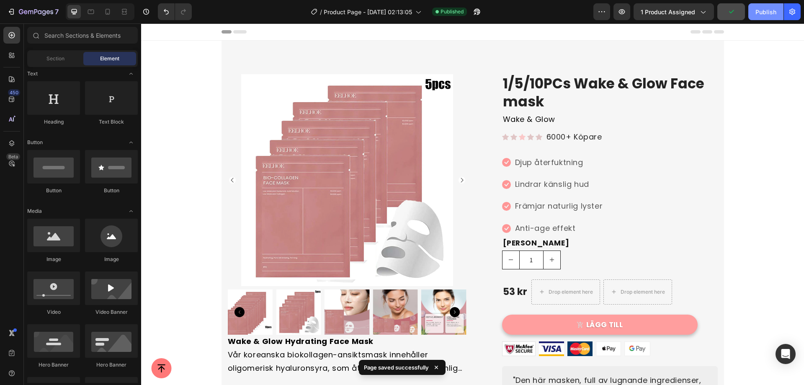
drag, startPoint x: 778, startPoint y: 13, endPoint x: 630, endPoint y: 1, distance: 147.9
click at [778, 13] on button "Publish" at bounding box center [765, 11] width 35 height 17
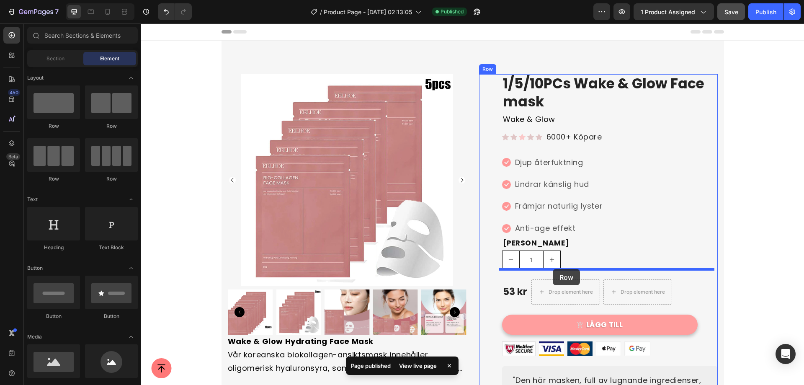
drag, startPoint x: 190, startPoint y: 130, endPoint x: 553, endPoint y: 267, distance: 388.2
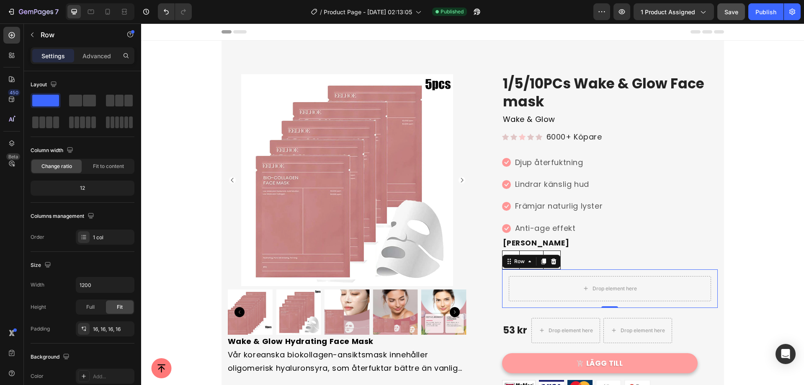
click at [711, 292] on div "Drop element here Row 0" at bounding box center [610, 288] width 216 height 39
click at [552, 263] on icon at bounding box center [553, 261] width 5 height 6
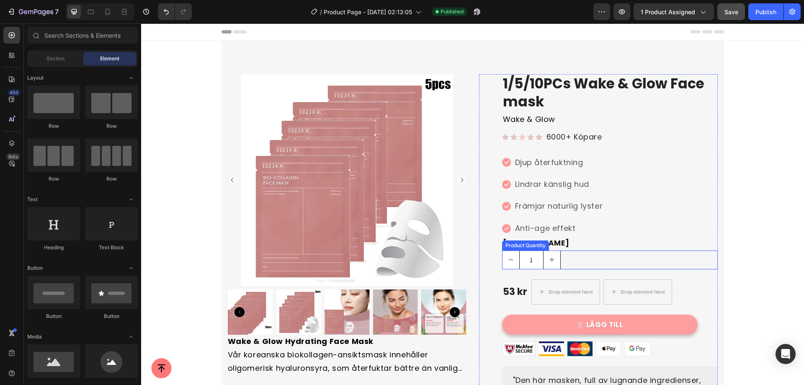
click at [568, 264] on div "1" at bounding box center [610, 259] width 216 height 19
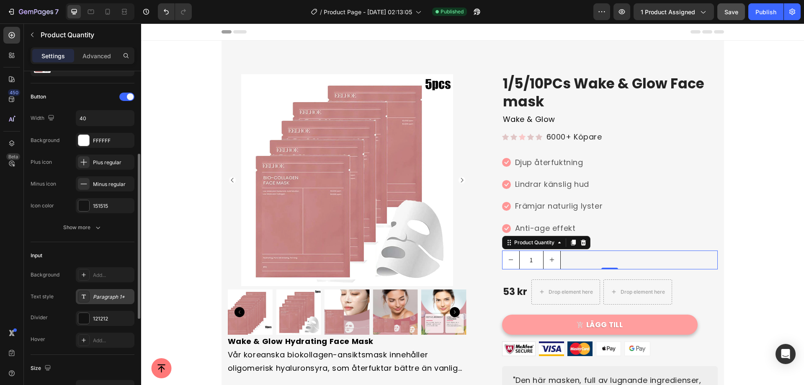
scroll to position [84, 0]
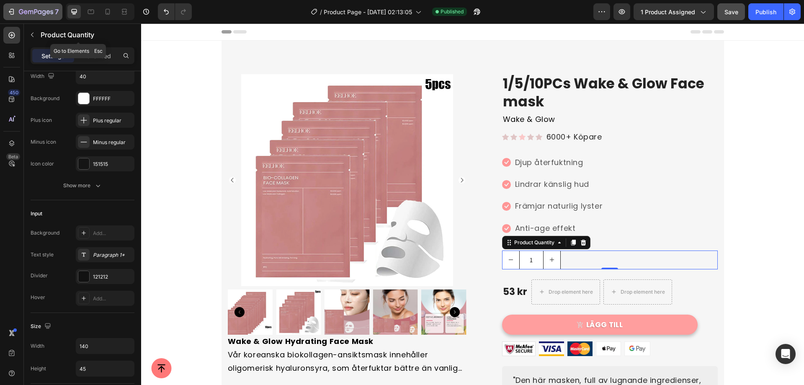
click at [30, 8] on div "7" at bounding box center [39, 12] width 40 height 10
